Goal: Transaction & Acquisition: Purchase product/service

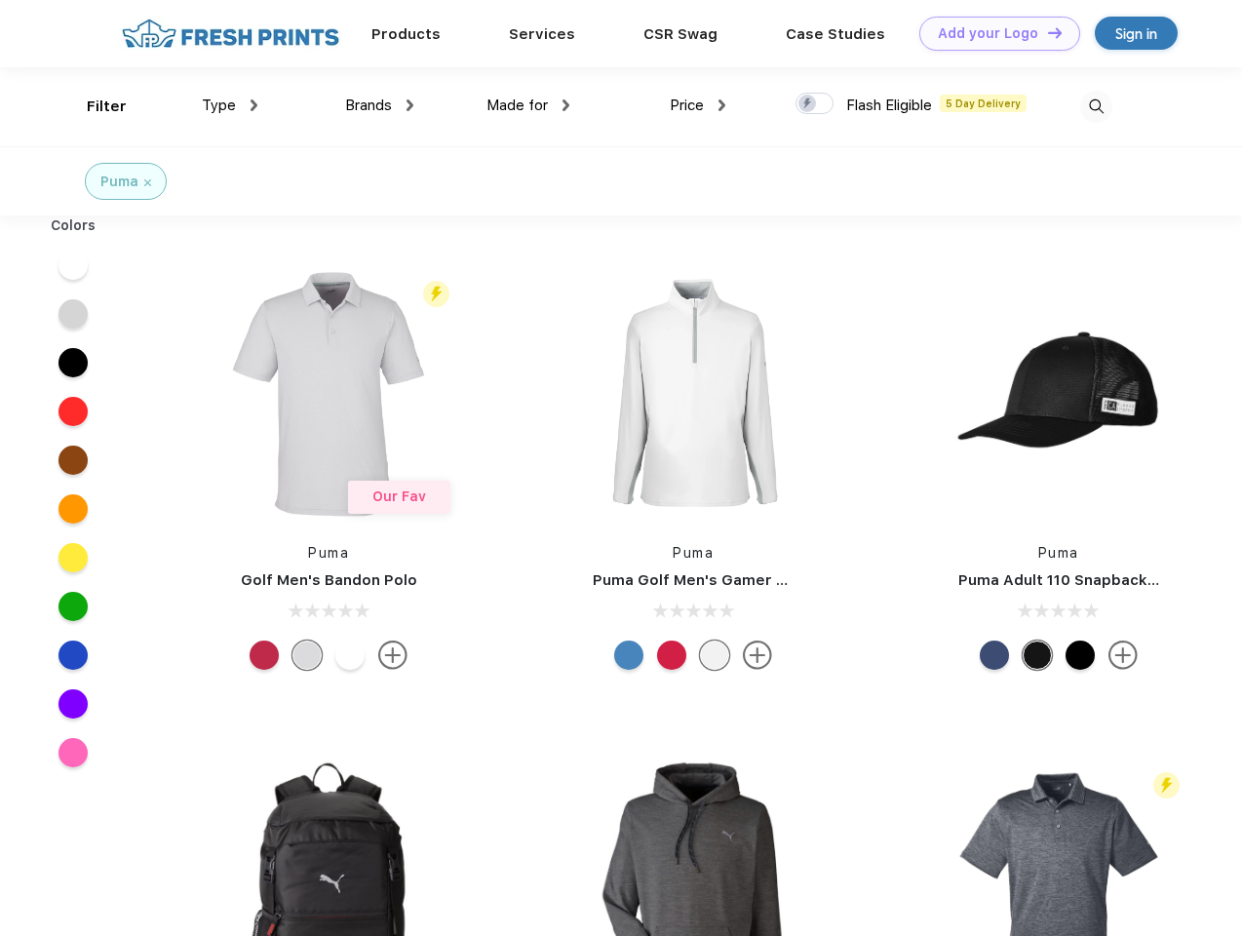
click at [992, 33] on link "Add your Logo Design Tool" at bounding box center [999, 34] width 161 height 34
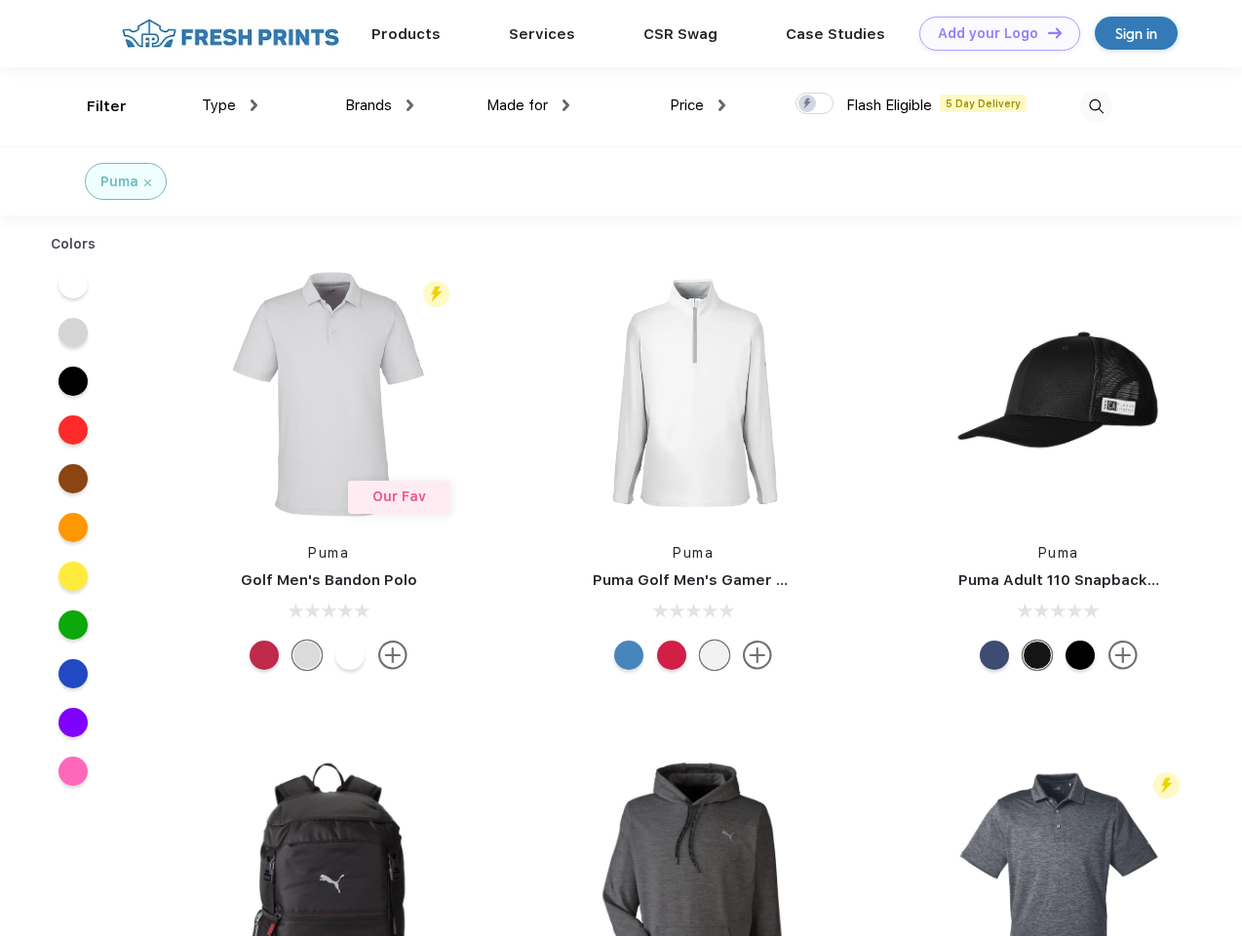
click at [0, 0] on div "Design Tool" at bounding box center [0, 0] width 0 height 0
click at [1046, 32] on link "Add your Logo Design Tool" at bounding box center [999, 34] width 161 height 34
click at [94, 106] on div "Filter" at bounding box center [107, 107] width 40 height 22
click at [230, 105] on span "Type" at bounding box center [219, 106] width 34 height 18
click at [379, 105] on span "Brands" at bounding box center [368, 106] width 47 height 18
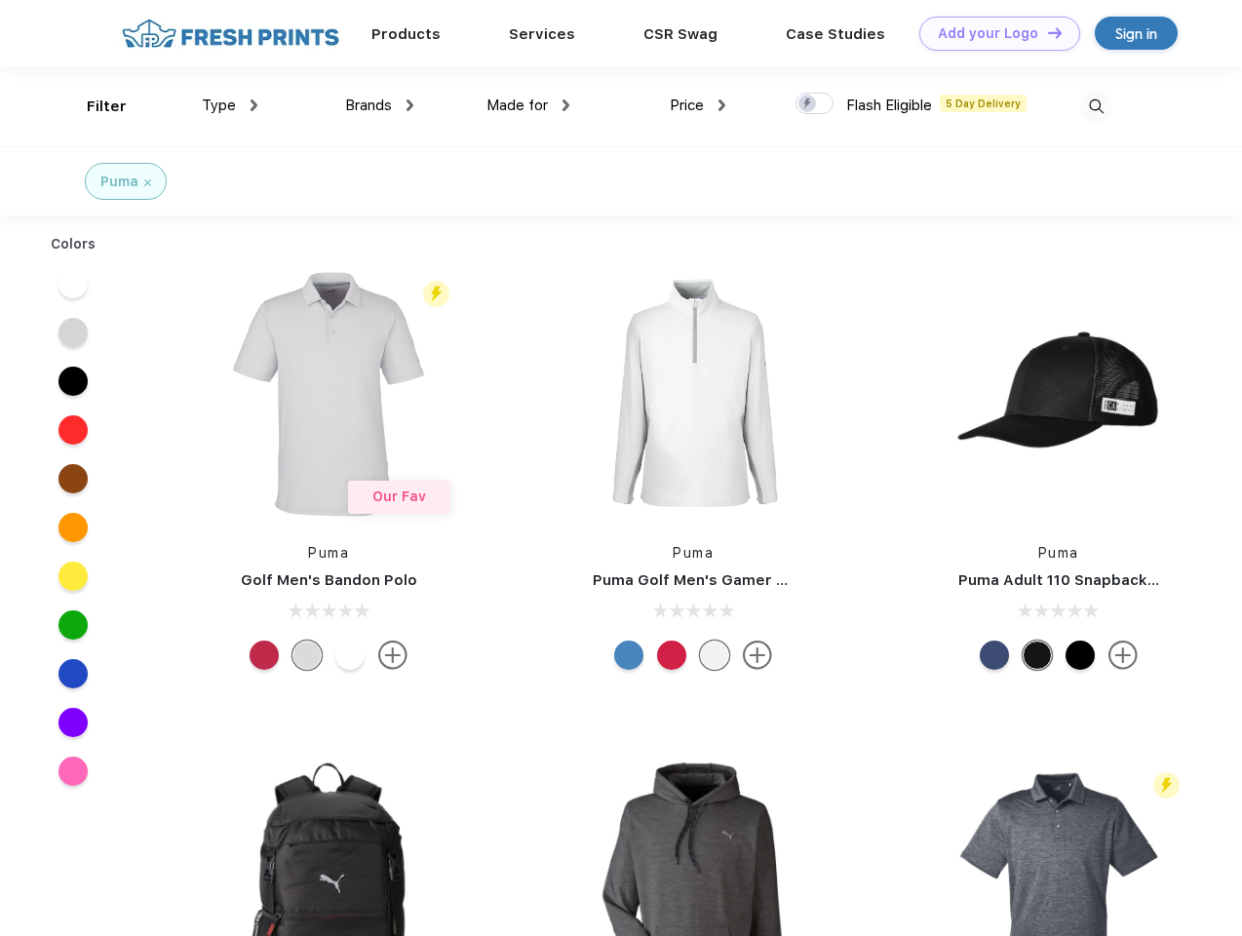
click at [528, 105] on span "Made for" at bounding box center [516, 106] width 61 height 18
click at [698, 105] on span "Price" at bounding box center [687, 106] width 34 height 18
click at [815, 104] on div at bounding box center [814, 103] width 38 height 21
click at [808, 104] on input "checkbox" at bounding box center [801, 98] width 13 height 13
click at [1096, 106] on img at bounding box center [1096, 107] width 32 height 32
